Goal: Information Seeking & Learning: Learn about a topic

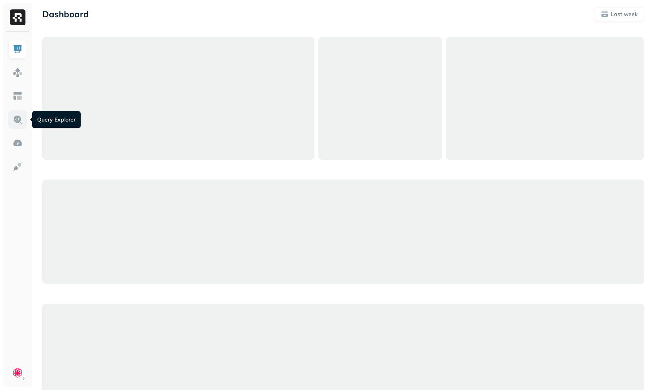
click at [17, 123] on img at bounding box center [18, 119] width 10 height 10
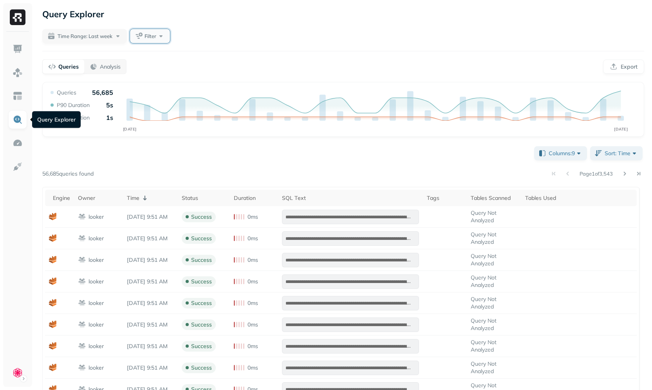
click at [150, 38] on span "Filter" at bounding box center [150, 36] width 12 height 7
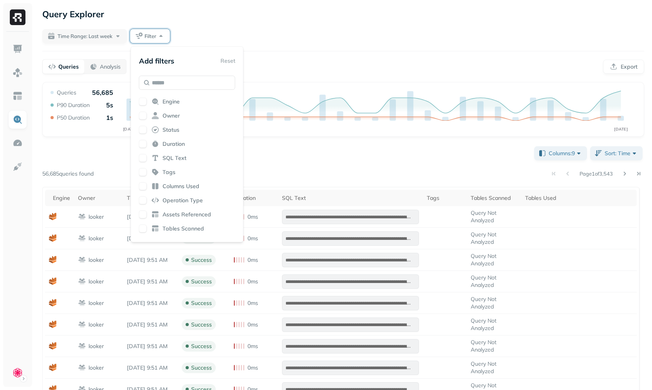
scroll to position [174, 0]
click at [415, 17] on div "Query Explorer" at bounding box center [343, 14] width 602 height 14
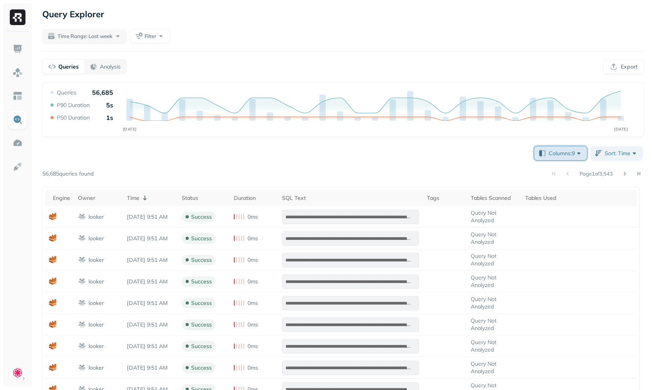
click at [571, 155] on span "Columns: 9" at bounding box center [566, 153] width 34 height 8
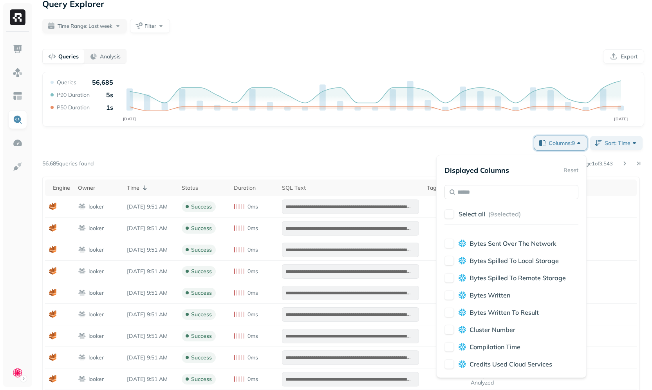
scroll to position [293, 0]
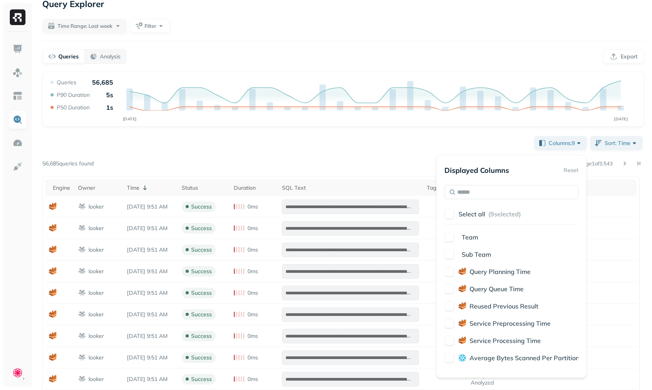
click at [429, 147] on div "**********" at bounding box center [343, 340] width 602 height 412
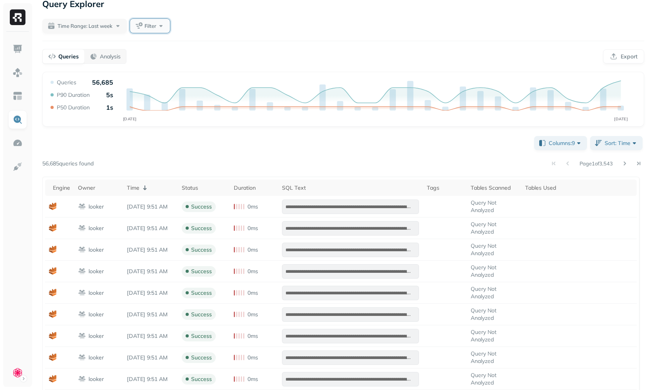
click at [148, 30] on button "Filter" at bounding box center [150, 26] width 40 height 14
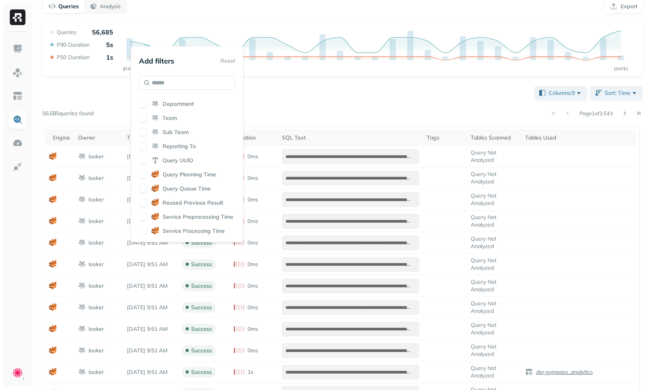
scroll to position [0, 0]
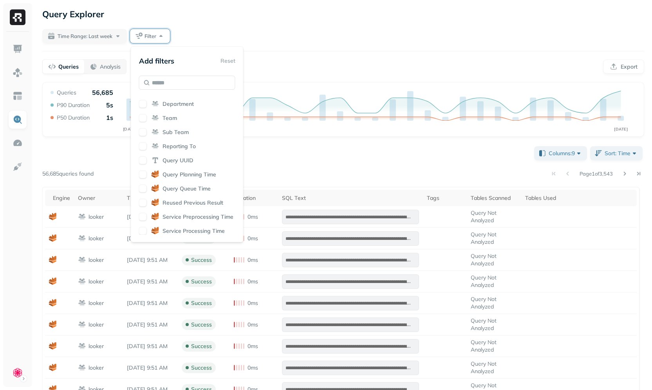
click at [315, 152] on div "**********" at bounding box center [343, 350] width 602 height 412
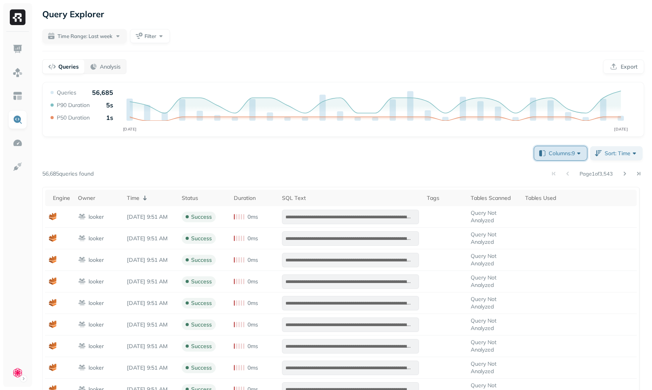
click at [574, 160] on button "Columns: 9" at bounding box center [560, 153] width 53 height 14
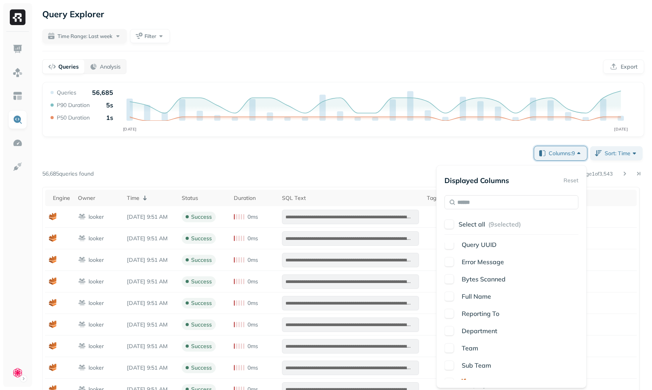
scroll to position [1201, 0]
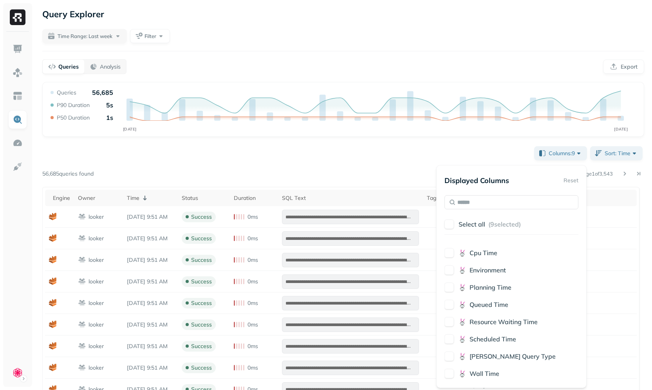
click at [392, 181] on div "**********" at bounding box center [343, 350] width 602 height 412
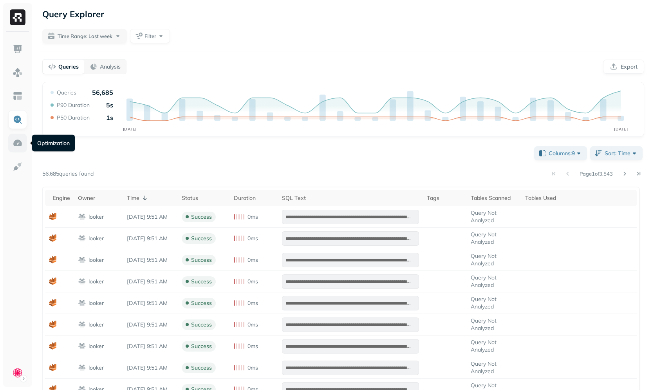
click at [12, 145] on link at bounding box center [17, 143] width 19 height 19
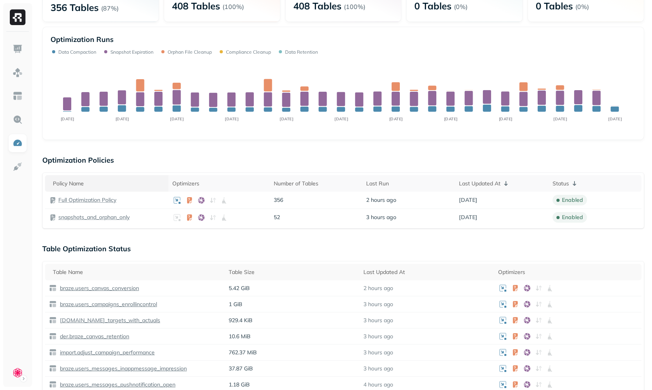
scroll to position [126, 0]
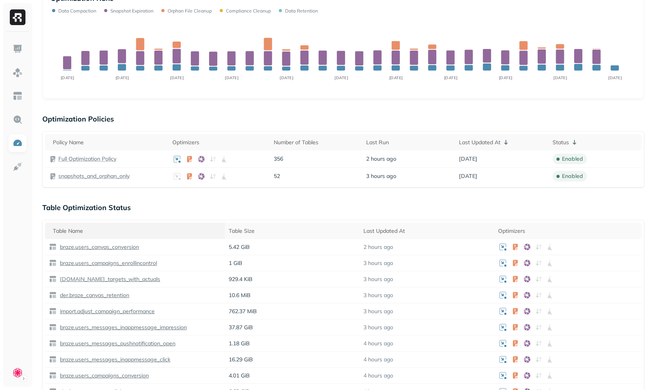
click at [139, 228] on div "Table Name" at bounding box center [137, 230] width 168 height 7
click at [155, 231] on div "Table Name" at bounding box center [137, 230] width 168 height 9
click at [156, 229] on div "Table Name" at bounding box center [137, 230] width 168 height 9
click at [207, 135] on th "Optimizers" at bounding box center [218, 142] width 101 height 16
click at [214, 139] on div "Optimizers" at bounding box center [220, 141] width 94 height 9
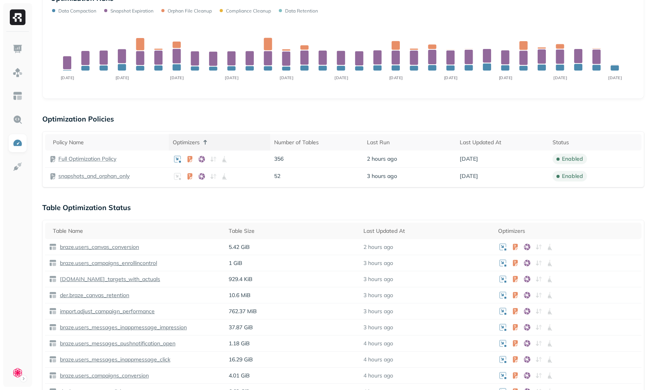
click at [225, 140] on div "Optimizers" at bounding box center [220, 141] width 94 height 9
click at [293, 139] on div "Number of Tables" at bounding box center [316, 142] width 85 height 7
click at [310, 139] on div "Number of Tables" at bounding box center [317, 141] width 90 height 9
click at [321, 139] on icon at bounding box center [321, 141] width 9 height 9
click at [374, 140] on div "Last Run" at bounding box center [409, 142] width 85 height 7
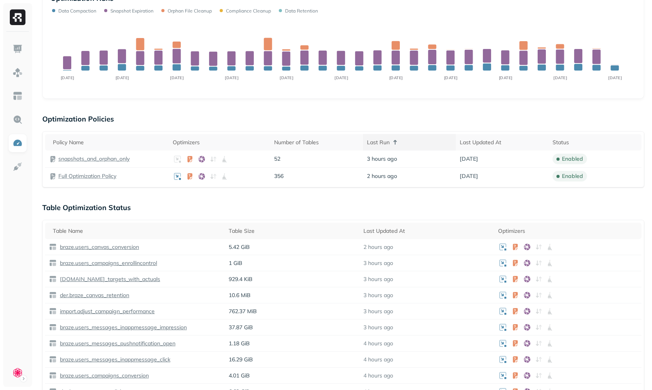
click at [374, 140] on div "Last Run" at bounding box center [409, 141] width 85 height 9
click at [419, 142] on div "Last Run" at bounding box center [409, 141] width 85 height 9
click at [480, 143] on div "Last Updated At" at bounding box center [502, 142] width 85 height 7
click at [484, 143] on div "Last Updated At" at bounding box center [502, 141] width 86 height 9
click at [496, 141] on div "Last Updated At" at bounding box center [502, 141] width 86 height 9
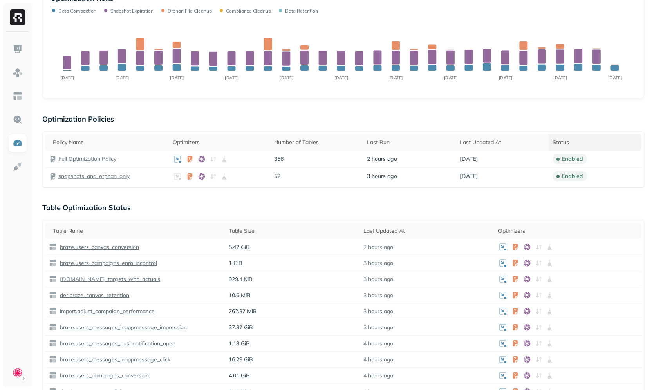
click at [562, 139] on div "Status" at bounding box center [595, 142] width 85 height 7
click at [562, 139] on div "Status" at bounding box center [595, 141] width 85 height 9
click at [57, 143] on div "Policy Name" at bounding box center [109, 142] width 112 height 7
click at [58, 143] on div "Policy Name" at bounding box center [109, 141] width 112 height 9
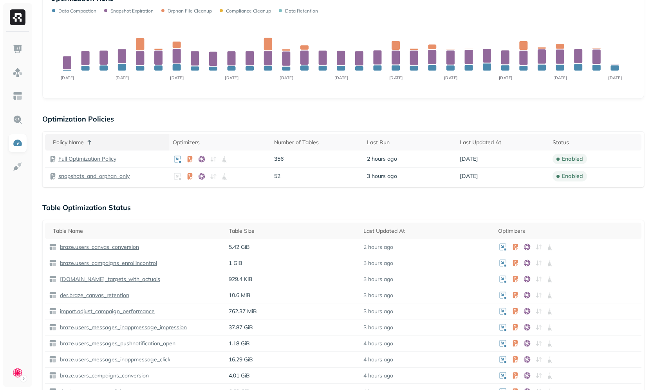
click at [58, 143] on div "Policy Name" at bounding box center [109, 141] width 112 height 9
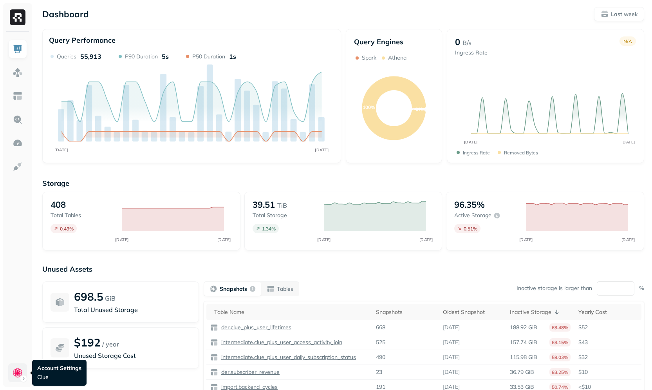
click at [20, 370] on html "Dashboard Last week Query Performance OCT 02 OCT 09 Queries 55,913 P90 Duration…" at bounding box center [326, 218] width 652 height 436
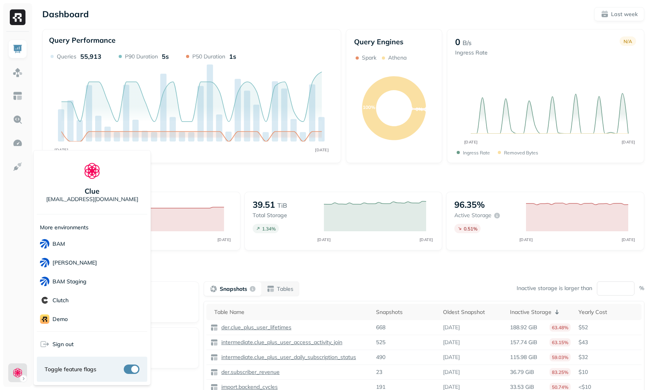
scroll to position [154, 0]
click at [65, 311] on span "Sonos" at bounding box center [54, 315] width 28 height 9
